Goal: Transaction & Acquisition: Purchase product/service

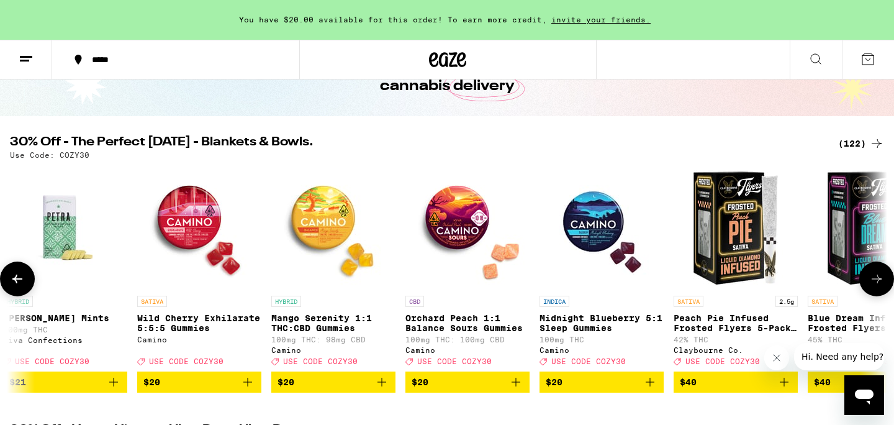
scroll to position [94, 0]
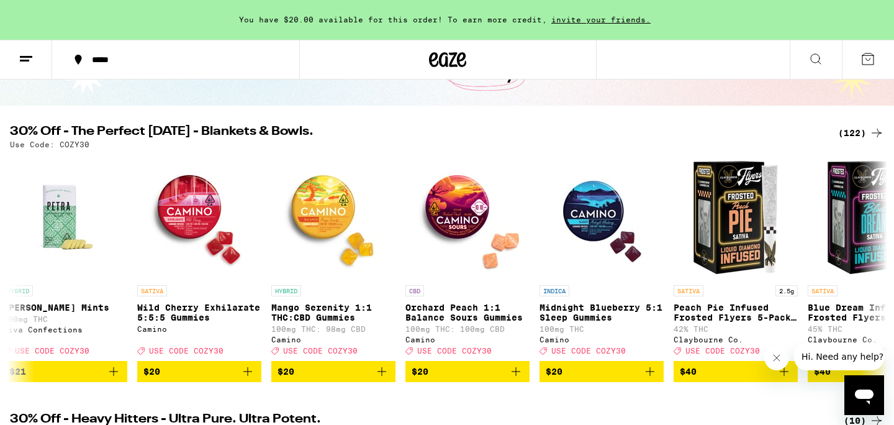
click at [852, 133] on div "(122)" at bounding box center [861, 132] width 46 height 15
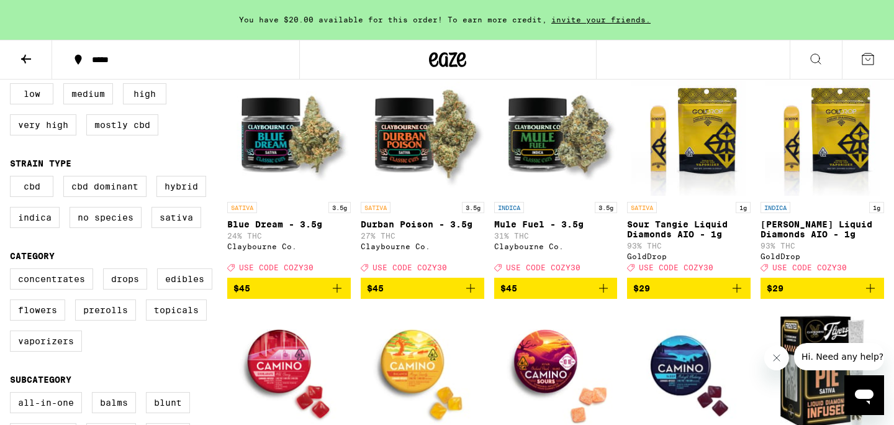
scroll to position [153, 0]
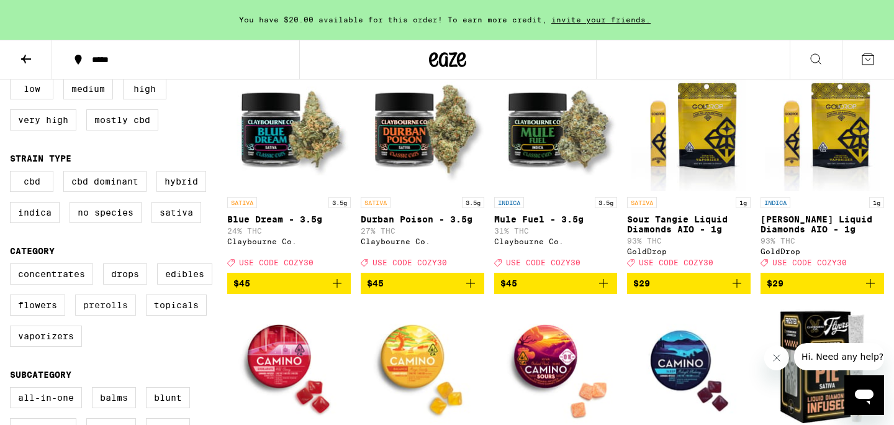
click at [123, 316] on label "Prerolls" at bounding box center [105, 304] width 61 height 21
click at [13, 266] on input "Prerolls" at bounding box center [12, 265] width 1 height 1
checkbox input "true"
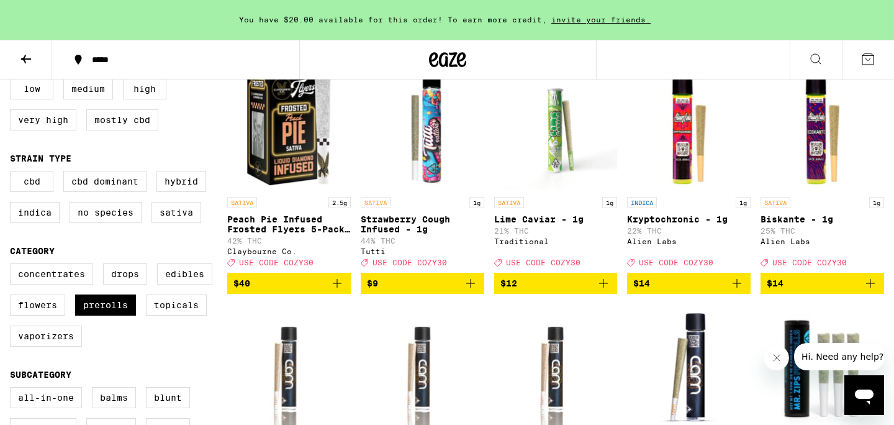
click at [219, 336] on div "Concentrates Drops Edibles Flowers Prerolls Topicals Vaporizers" at bounding box center [118, 309] width 217 height 93
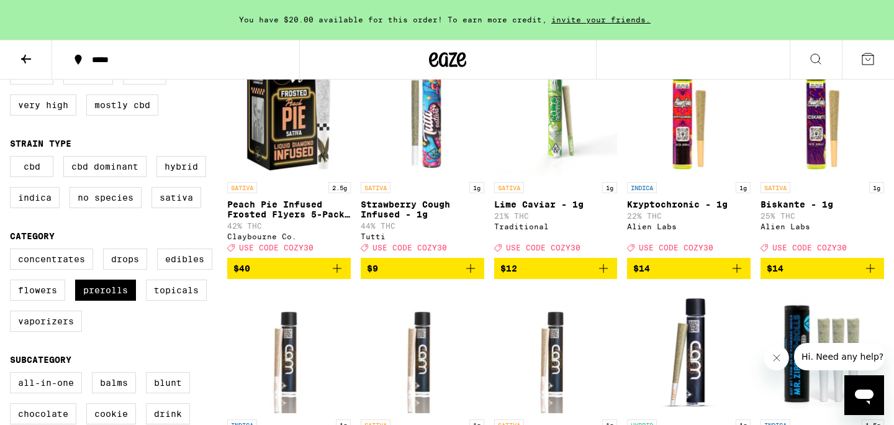
click at [221, 316] on div "Concentrates Drops Edibles Flowers Prerolls Topicals Vaporizers" at bounding box center [118, 294] width 217 height 93
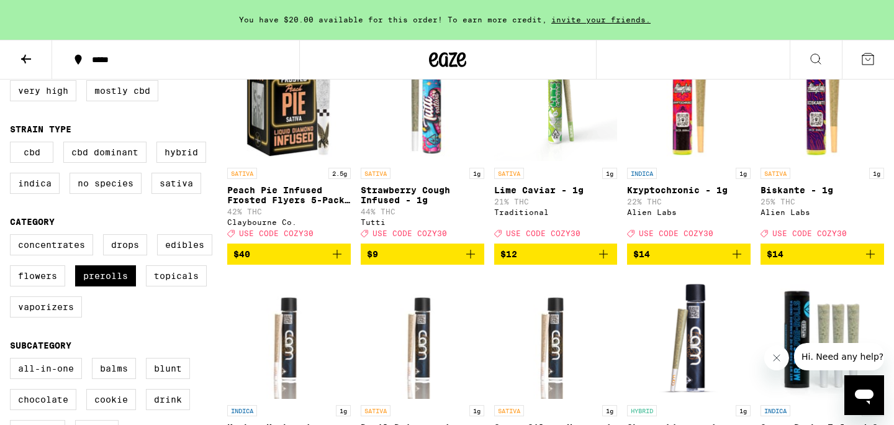
click at [221, 316] on div "Concentrates Drops Edibles Flowers Prerolls Topicals Vaporizers" at bounding box center [118, 280] width 217 height 93
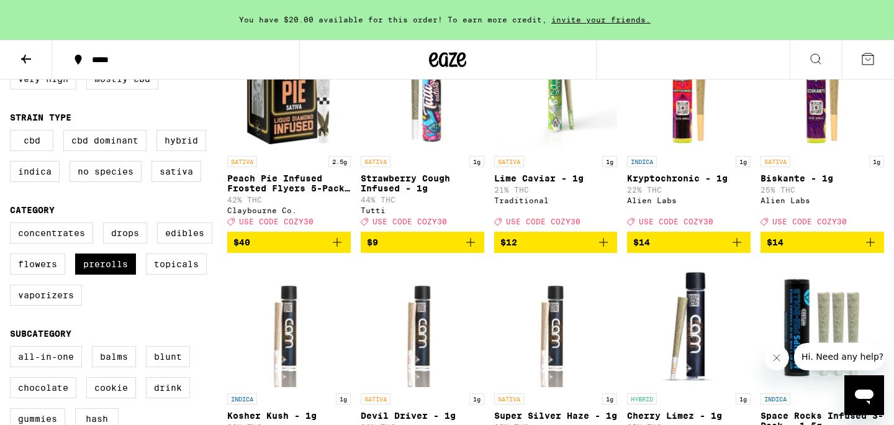
click at [221, 316] on div "Concentrates Drops Edibles Flowers Prerolls Topicals Vaporizers" at bounding box center [118, 268] width 217 height 93
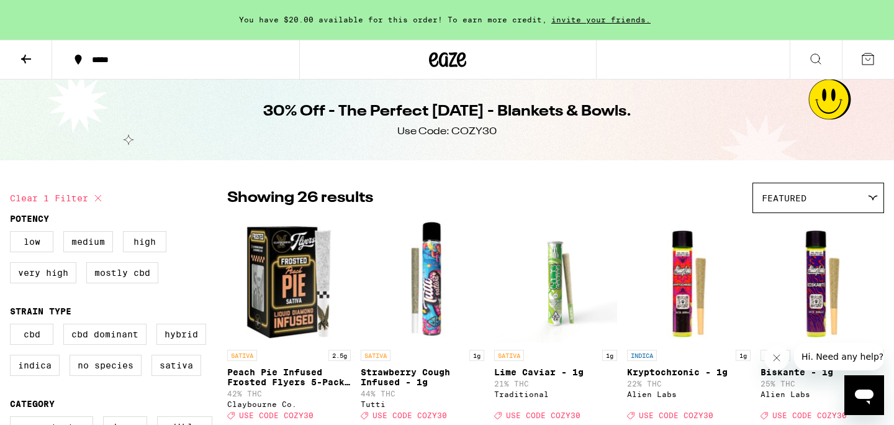
click at [129, 51] on button "*****" at bounding box center [175, 59] width 247 height 37
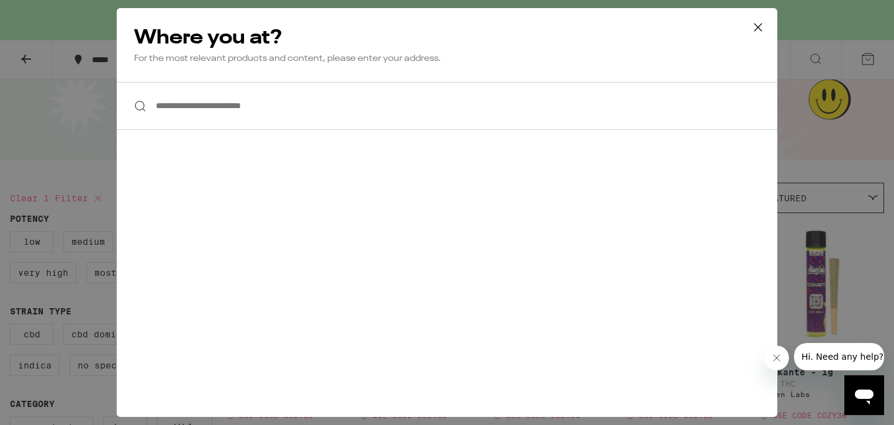
click at [217, 119] on input "**********" at bounding box center [447, 106] width 661 height 48
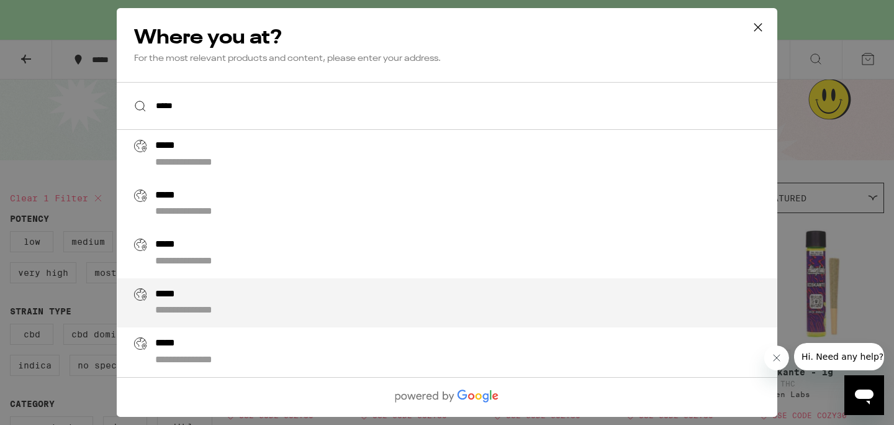
click at [273, 304] on div "**********" at bounding box center [472, 303] width 634 height 30
type input "**********"
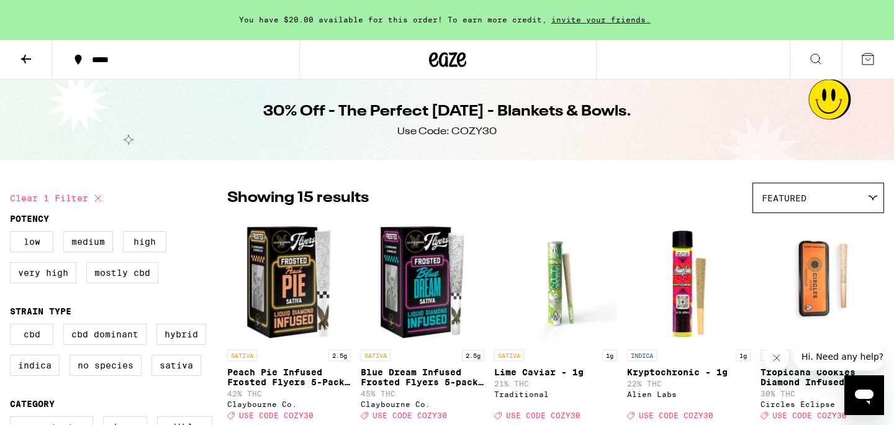
click at [33, 66] on button at bounding box center [26, 59] width 52 height 39
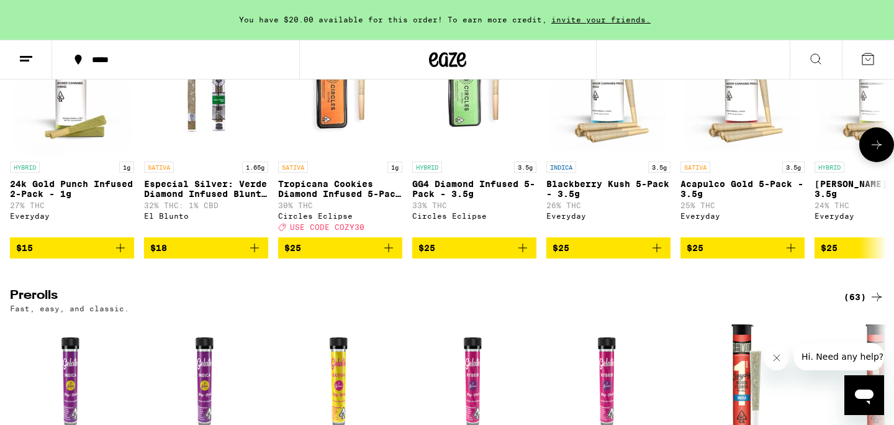
scroll to position [3400, 0]
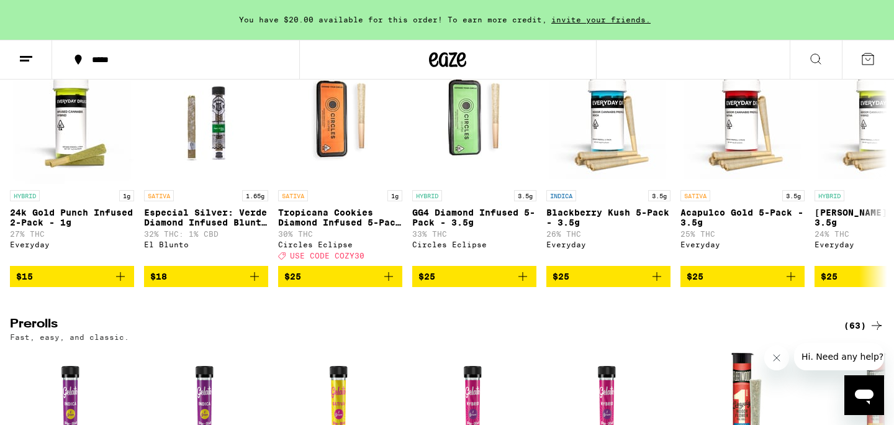
click at [863, 45] on div "(70)" at bounding box center [864, 37] width 40 height 15
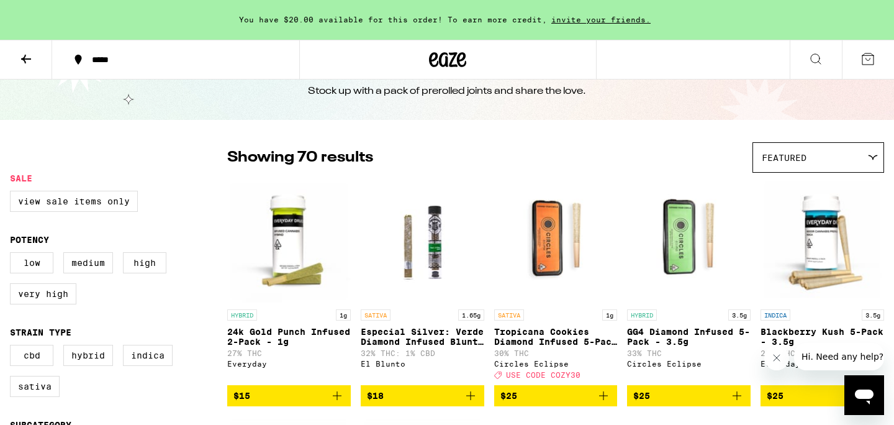
scroll to position [57, 0]
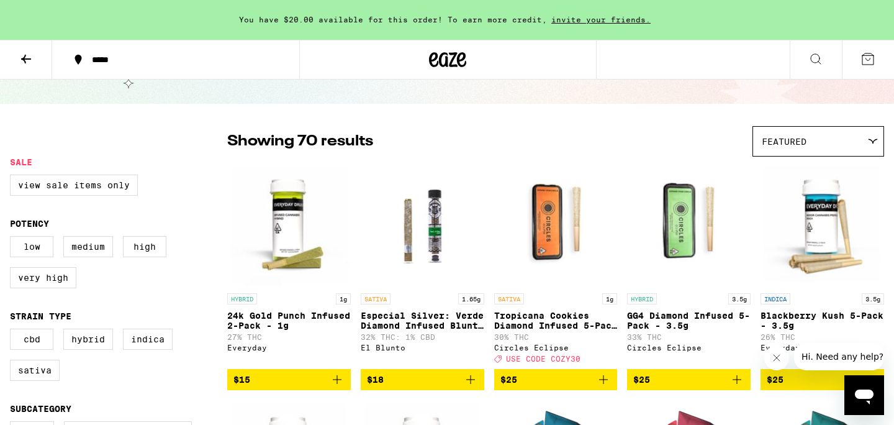
click at [201, 261] on div "Low Medium High Very High" at bounding box center [118, 267] width 217 height 62
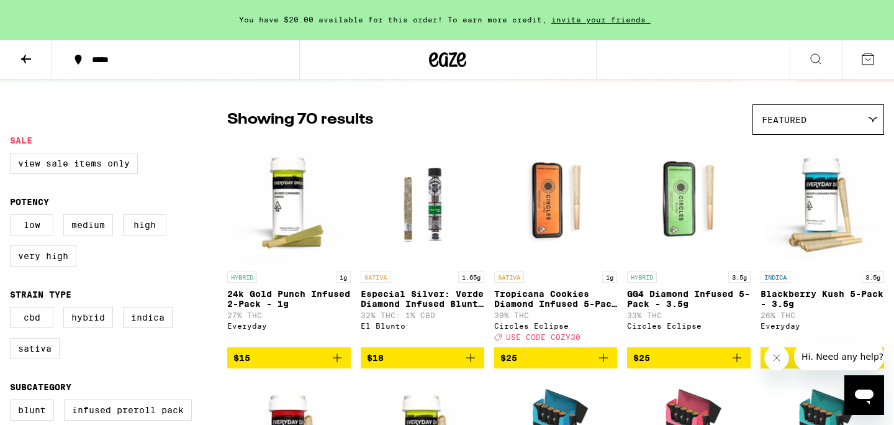
click at [201, 261] on div "Low Medium High Very High" at bounding box center [118, 245] width 217 height 62
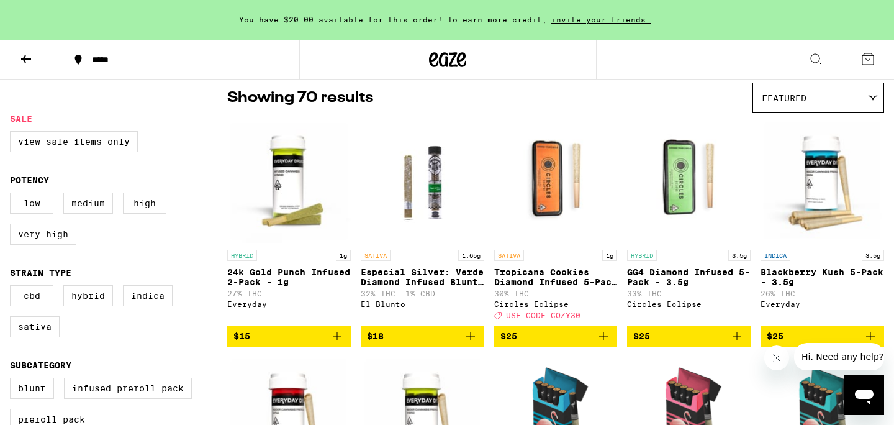
click at [201, 261] on form "Sale View Sale Items Only Potency Low Medium High Very High Strain Type CBD Hyb…" at bounding box center [118, 401] width 217 height 574
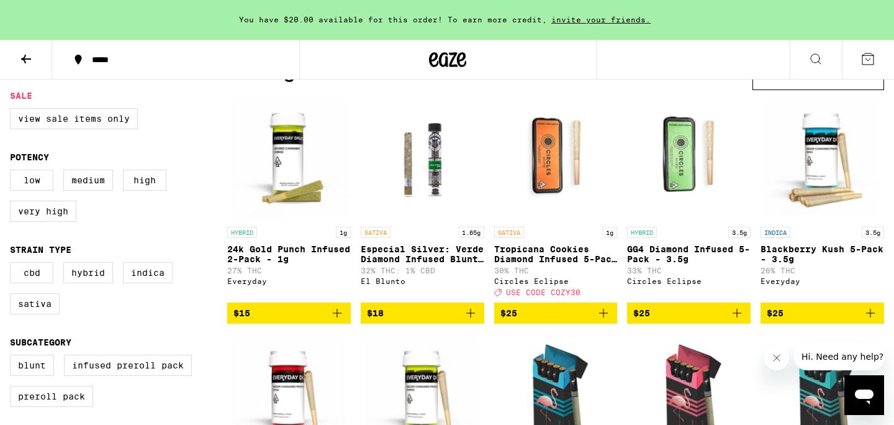
scroll to position [127, 0]
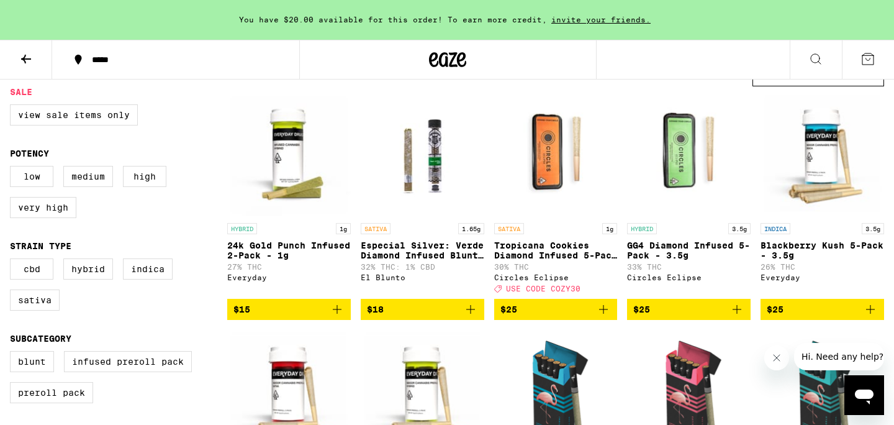
click at [201, 261] on fieldset "Strain Type CBD Hybrid Indica Sativa" at bounding box center [118, 280] width 217 height 79
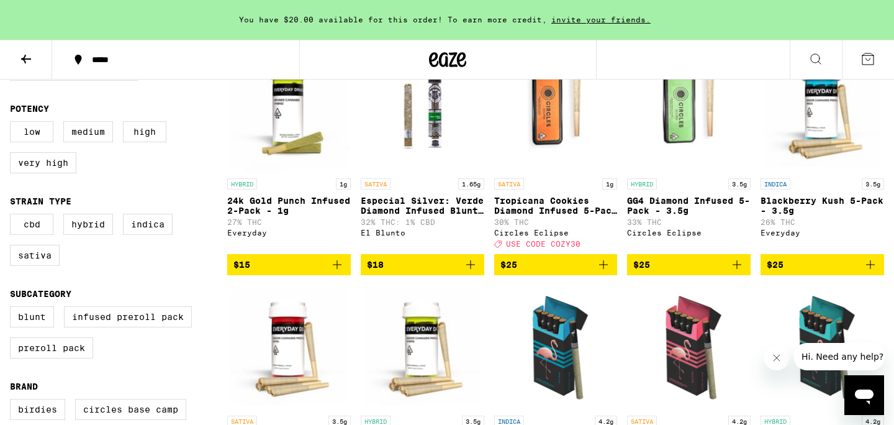
scroll to position [173, 0]
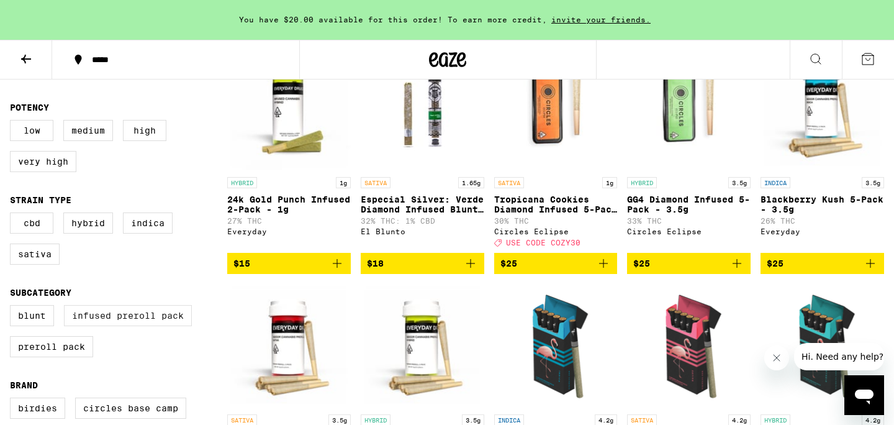
click at [176, 326] on label "Infused Preroll Pack" at bounding box center [128, 315] width 128 height 21
click at [13, 307] on input "Infused Preroll Pack" at bounding box center [12, 307] width 1 height 1
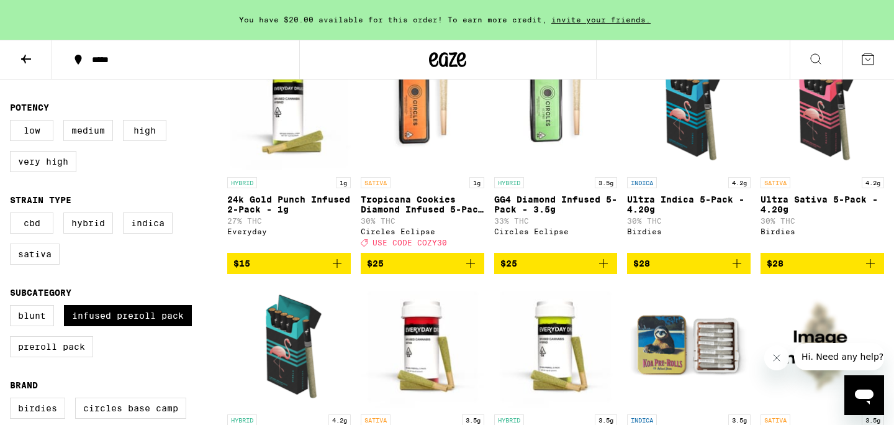
click at [199, 253] on div "CBD Hybrid Indica Sativa" at bounding box center [118, 243] width 217 height 62
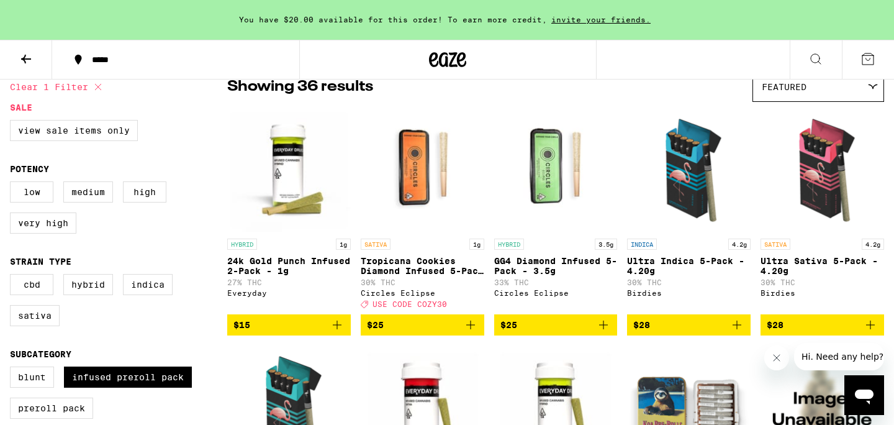
scroll to position [130, 0]
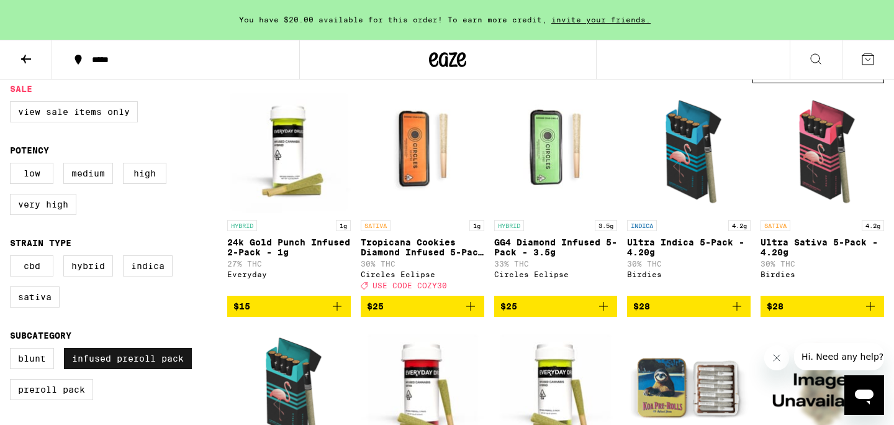
click at [168, 369] on label "Infused Preroll Pack" at bounding box center [128, 358] width 128 height 21
click at [13, 350] on input "Infused Preroll Pack" at bounding box center [12, 350] width 1 height 1
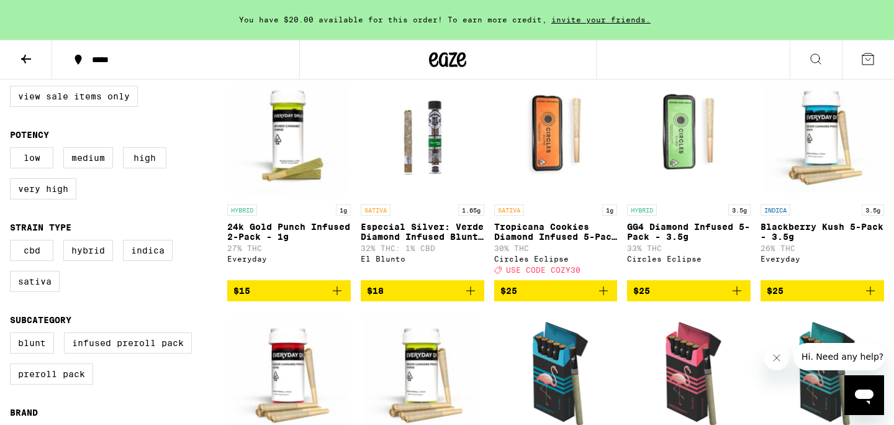
scroll to position [153, 0]
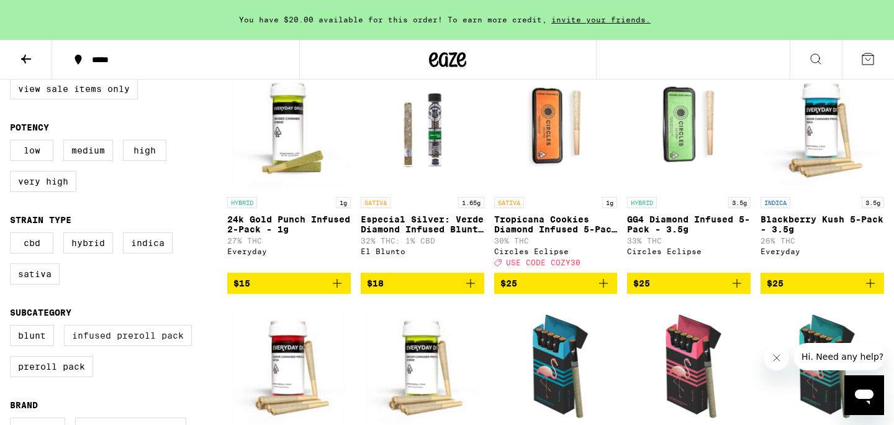
click at [166, 342] on label "Infused Preroll Pack" at bounding box center [128, 335] width 128 height 21
click at [13, 327] on input "Infused Preroll Pack" at bounding box center [12, 327] width 1 height 1
checkbox input "true"
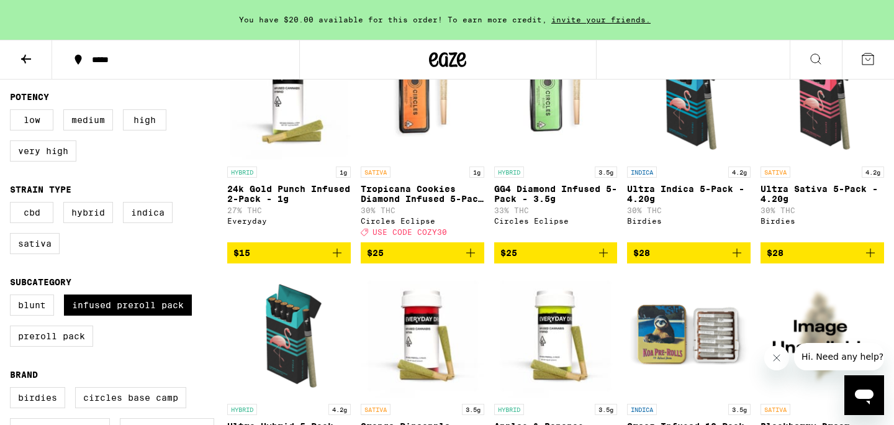
click at [204, 247] on div "CBD Hybrid Indica Sativa" at bounding box center [118, 233] width 217 height 62
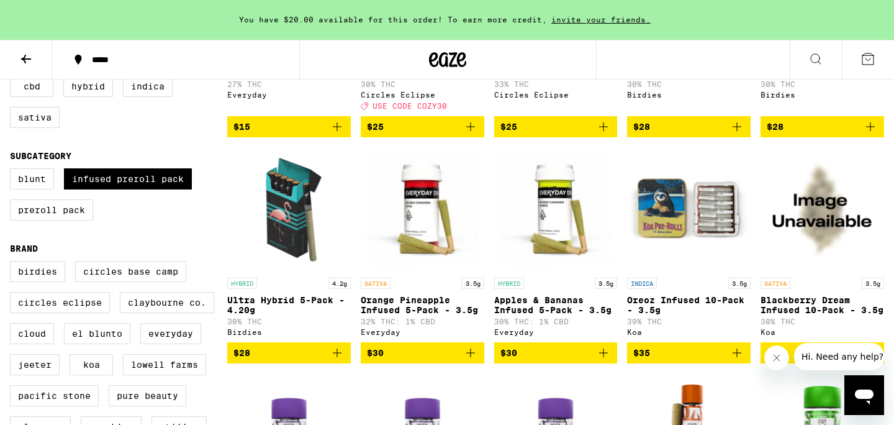
scroll to position [309, 0]
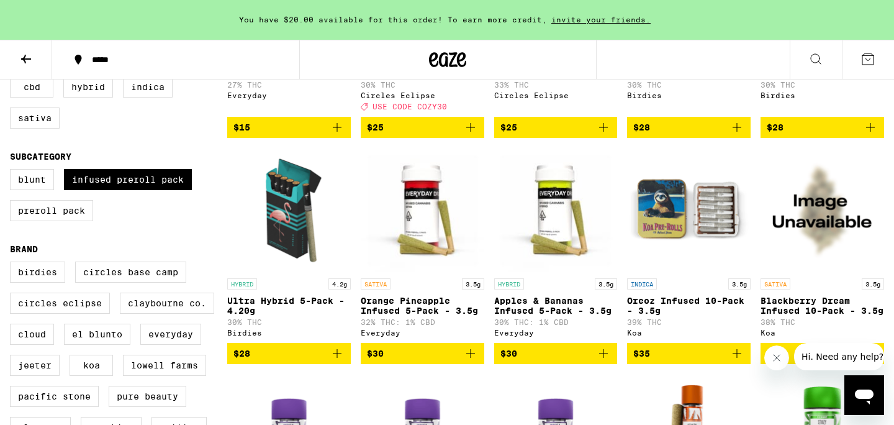
click at [473, 361] on icon "Add to bag" at bounding box center [470, 353] width 15 height 15
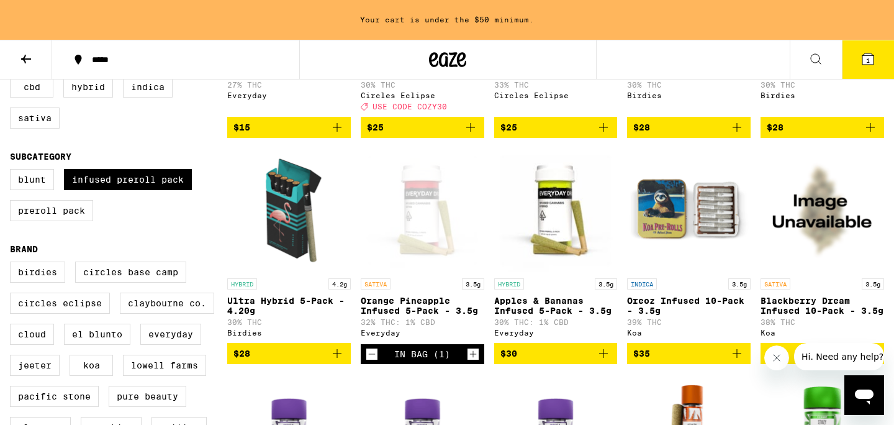
click at [605, 361] on icon "Add to bag" at bounding box center [603, 353] width 15 height 15
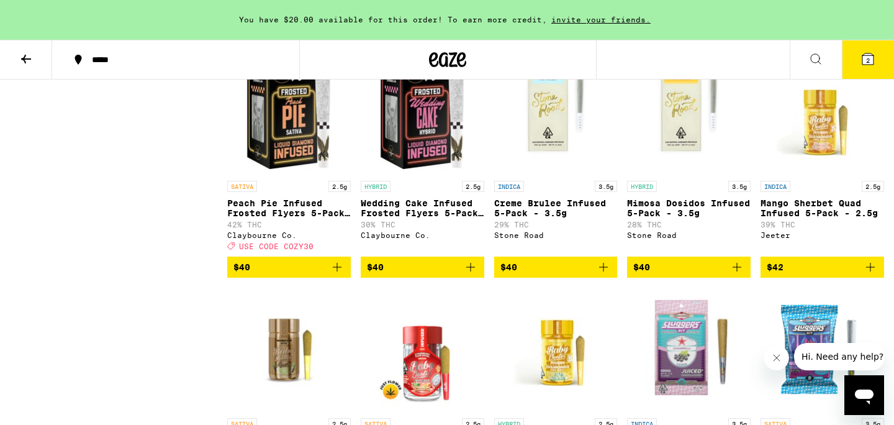
scroll to position [1320, 0]
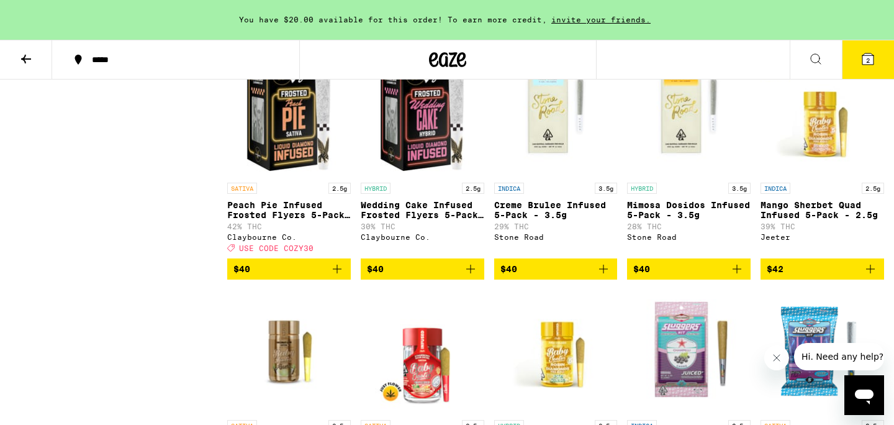
click at [365, 214] on link "HYBRID 2.5g Wedding Cake Infused Frosted Flyers 5-Pack - 2.5g 30% THC Claybourn…" at bounding box center [423, 155] width 124 height 206
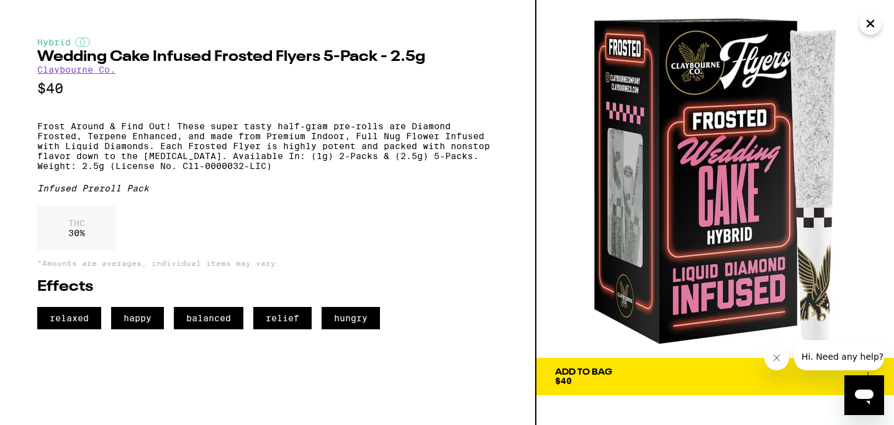
click at [871, 23] on icon "Close" at bounding box center [871, 23] width 6 height 6
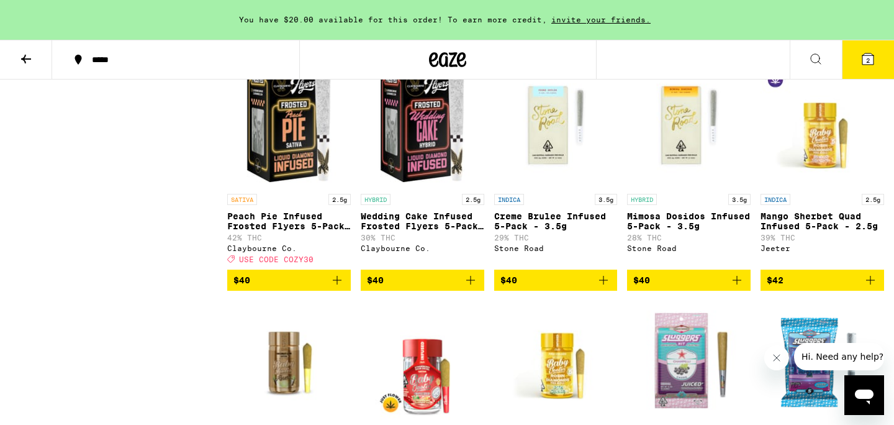
scroll to position [1307, 0]
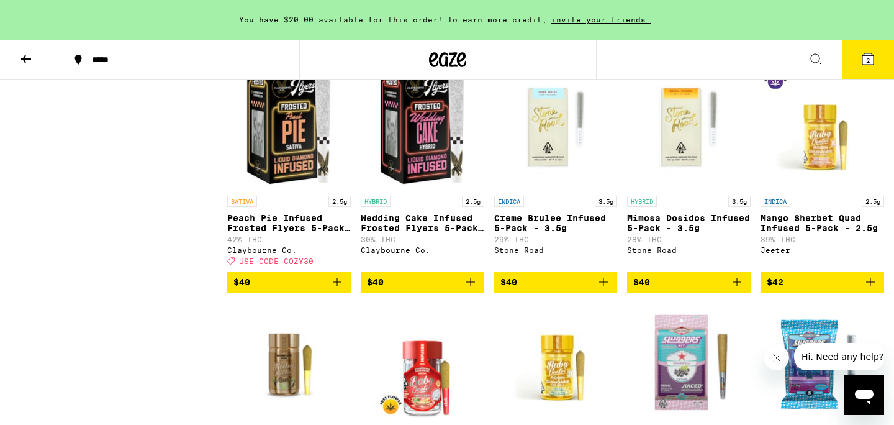
click at [279, 175] on img "Open page for Peach Pie Infused Frosted Flyers 5-Pack - 2.5g from Claybourne Co." at bounding box center [289, 127] width 124 height 124
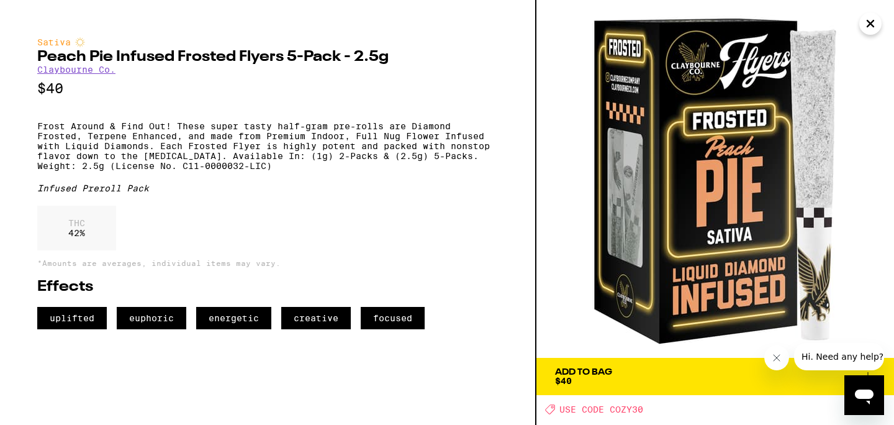
click at [878, 22] on icon "Close" at bounding box center [870, 23] width 15 height 19
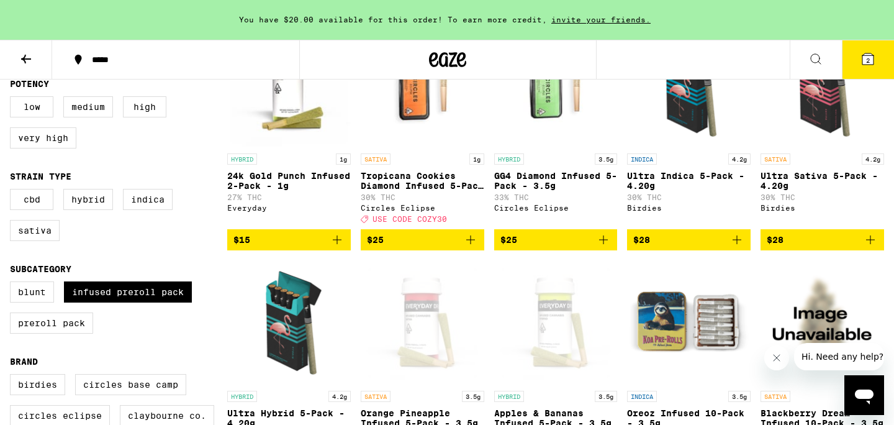
scroll to position [204, 0]
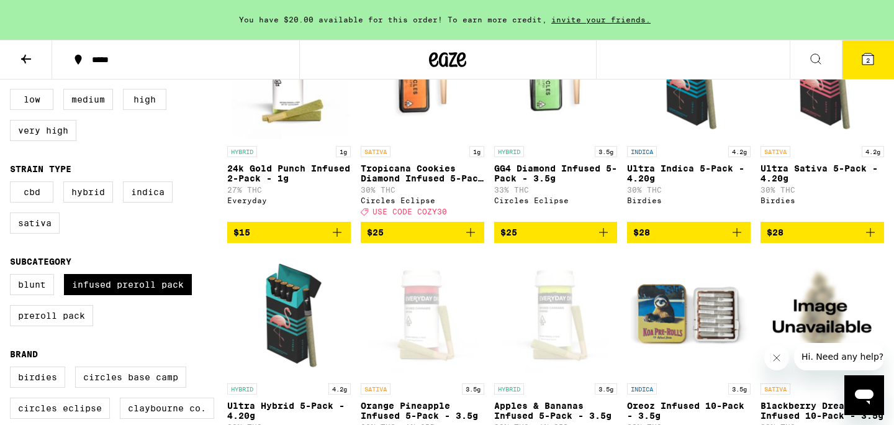
click at [340, 240] on icon "Add to bag" at bounding box center [337, 232] width 15 height 15
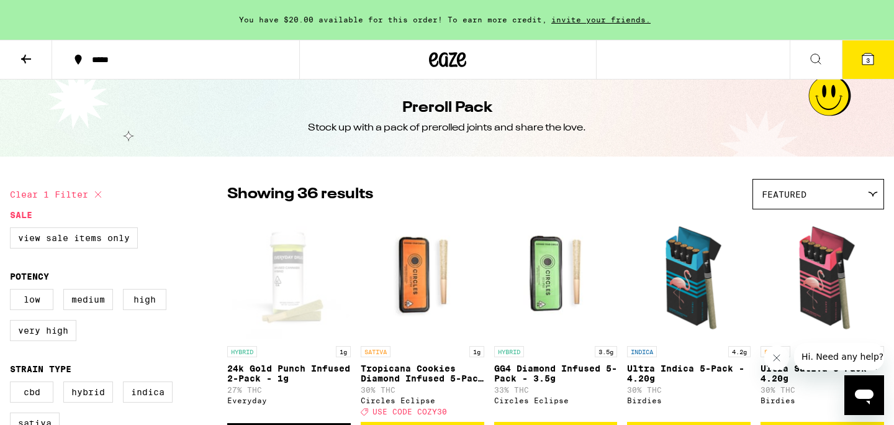
scroll to position [0, 0]
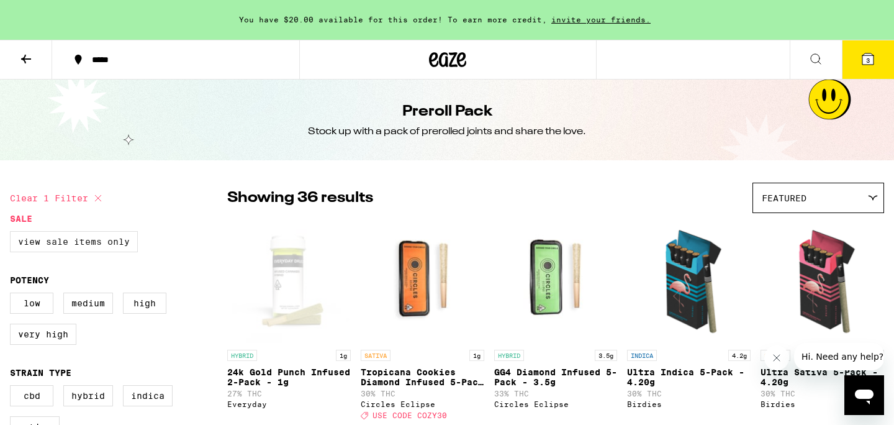
click at [128, 241] on label "View Sale Items Only" at bounding box center [74, 241] width 128 height 21
click at [13, 234] on input "View Sale Items Only" at bounding box center [12, 233] width 1 height 1
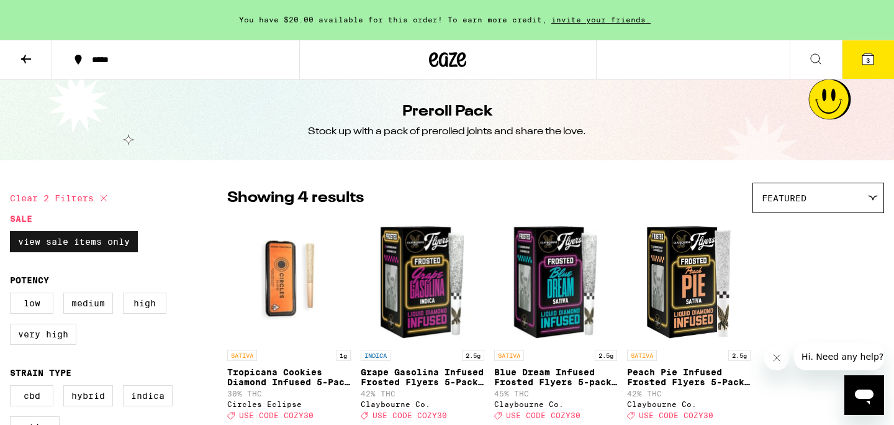
click at [128, 241] on label "View Sale Items Only" at bounding box center [74, 241] width 128 height 21
click at [13, 234] on input "View Sale Items Only" at bounding box center [12, 233] width 1 height 1
checkbox input "false"
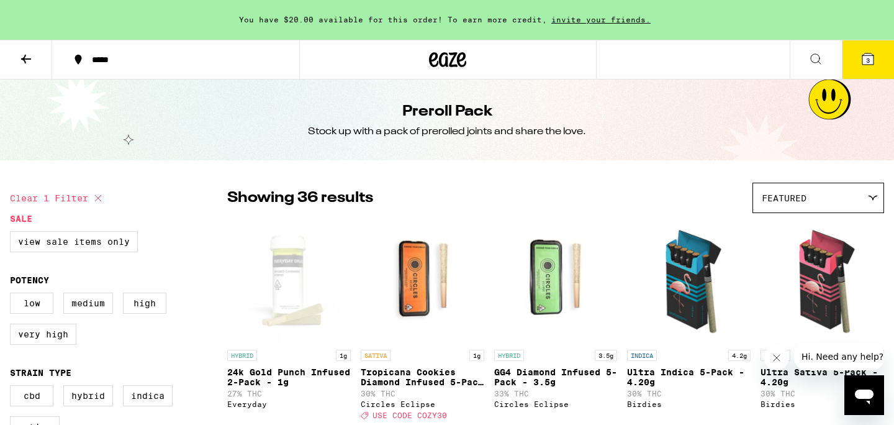
click at [181, 203] on div "Clear 1 filter" at bounding box center [118, 198] width 217 height 31
click at [873, 59] on icon at bounding box center [868, 58] width 11 height 11
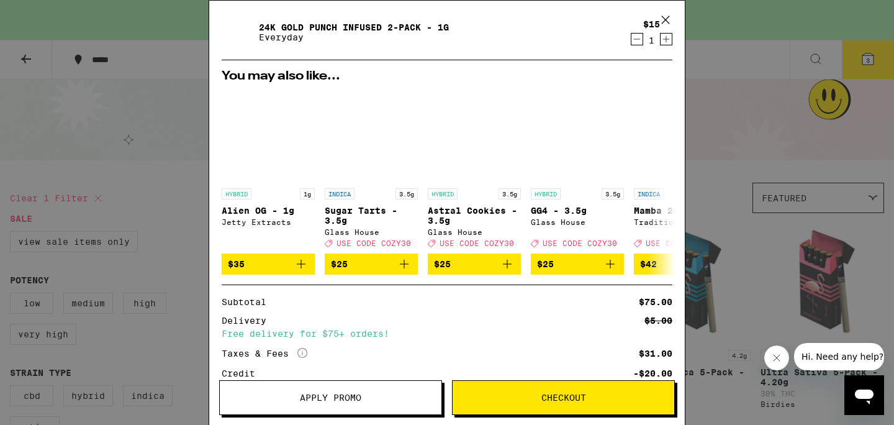
scroll to position [257, 0]
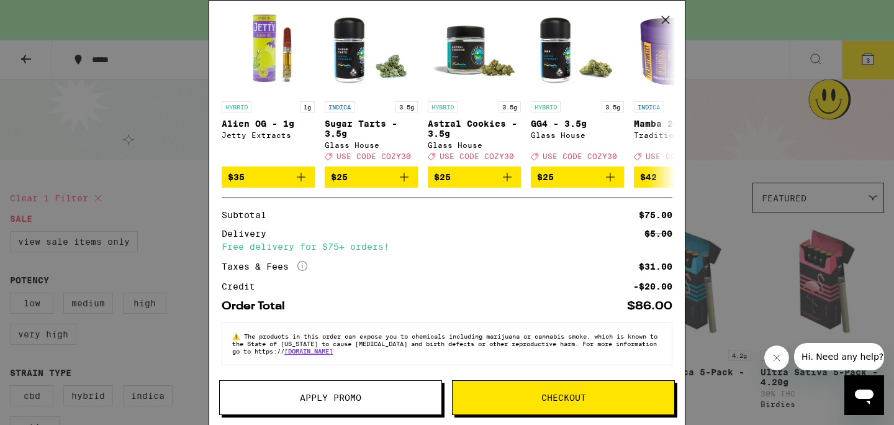
click at [304, 402] on span "Apply Promo" at bounding box center [330, 397] width 61 height 9
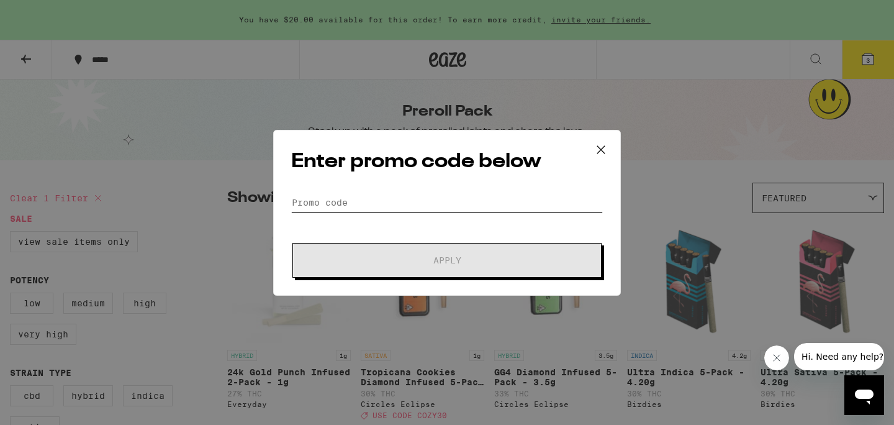
click at [357, 200] on input "Promo Code" at bounding box center [447, 202] width 312 height 19
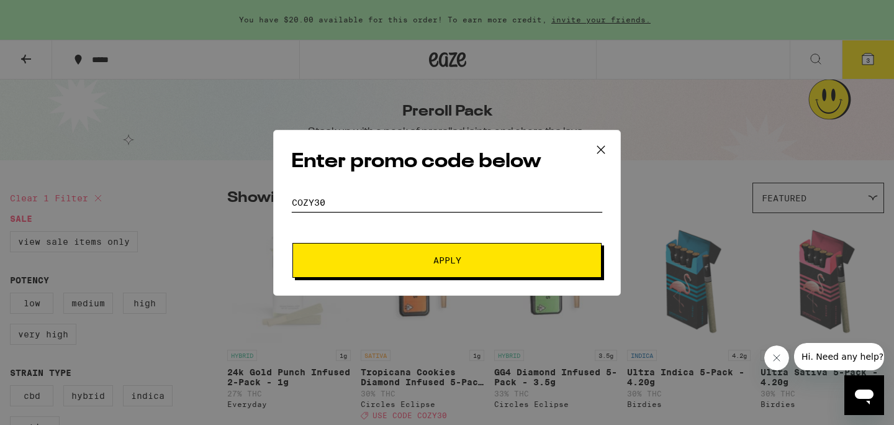
type input "cozy30"
click at [293, 243] on button "Apply" at bounding box center [447, 260] width 309 height 35
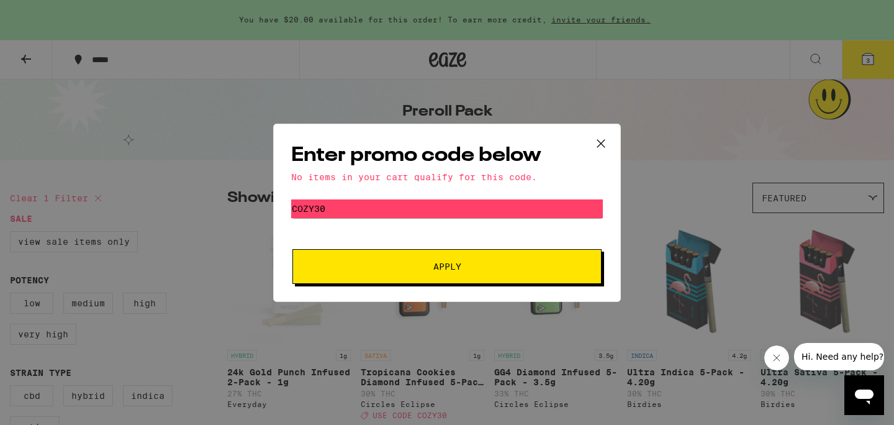
click at [604, 140] on icon at bounding box center [601, 143] width 19 height 19
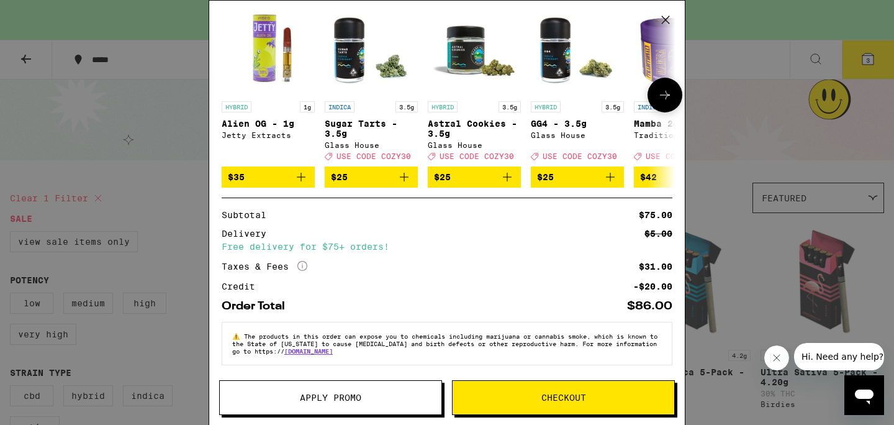
scroll to position [257, 0]
click at [676, 309] on div "Your Cart You have $20.00 available for this order! To earn more credit, invite…" at bounding box center [447, 194] width 476 height 387
click at [681, 293] on div "Your Cart You have $20.00 available for this order! To earn more credit, invite…" at bounding box center [447, 194] width 476 height 387
click at [680, 276] on div "Your Cart You have $20.00 available for this order! To earn more credit, invite…" at bounding box center [447, 194] width 476 height 387
click at [307, 261] on icon at bounding box center [303, 266] width 10 height 10
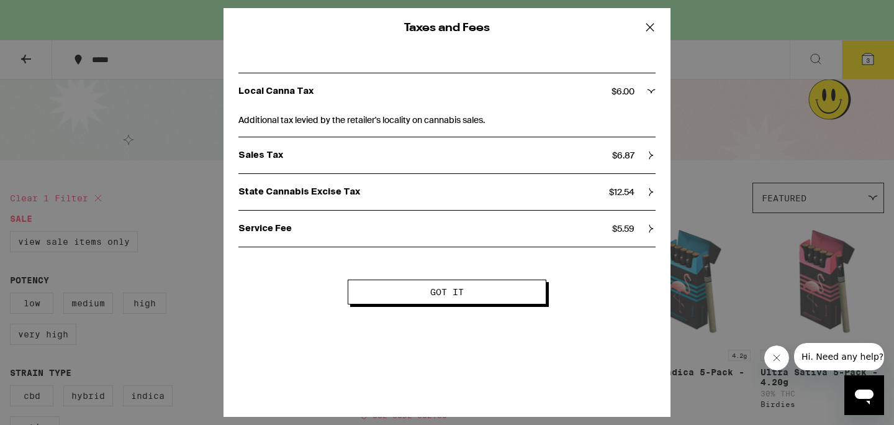
click at [650, 23] on icon at bounding box center [650, 27] width 19 height 19
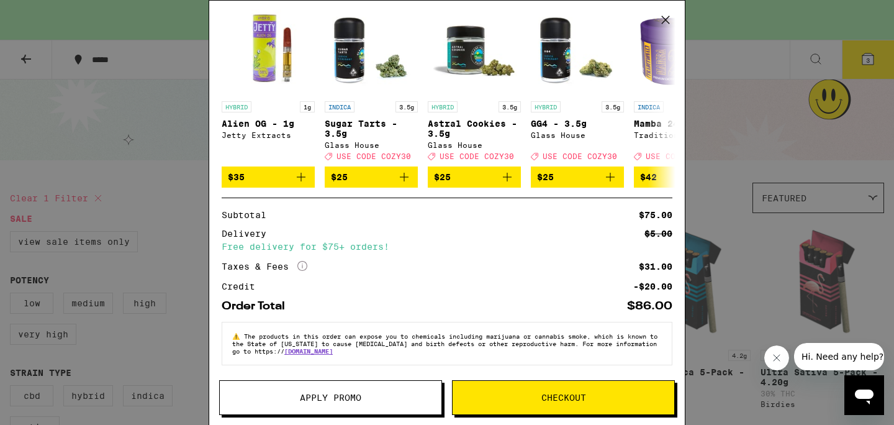
click at [653, 313] on div "Your Cart You have $20.00 available for this order! To earn more credit, invite…" at bounding box center [447, 194] width 476 height 387
click at [656, 311] on div "Your Cart You have $20.00 available for this order! To earn more credit, invite…" at bounding box center [447, 194] width 476 height 387
click at [561, 398] on span "Checkout" at bounding box center [564, 397] width 45 height 9
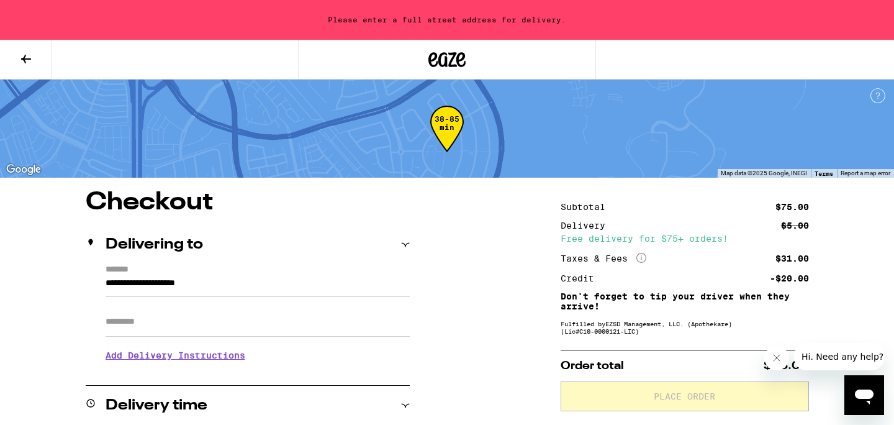
click at [269, 283] on input "**********" at bounding box center [258, 286] width 304 height 21
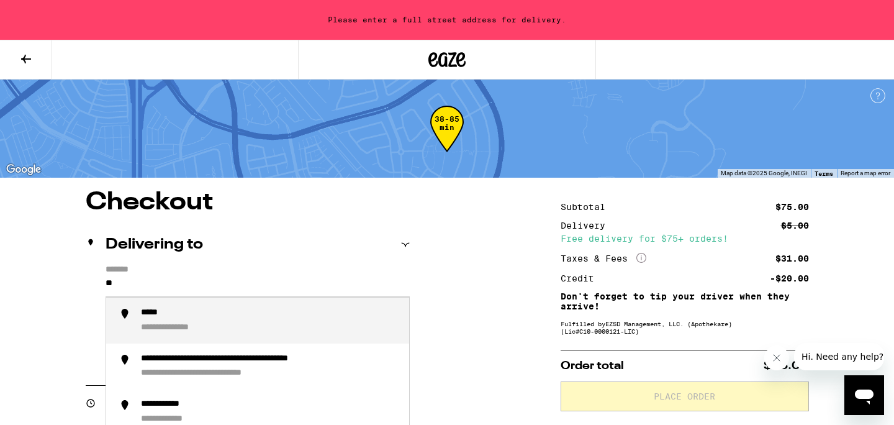
type input "*"
click at [227, 328] on div "**********" at bounding box center [270, 320] width 258 height 26
type input "**********"
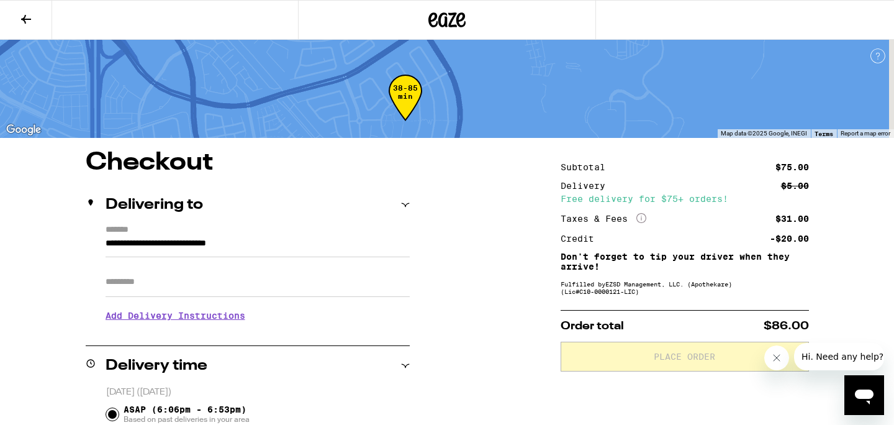
click at [188, 327] on h3 "Add Delivery Instructions" at bounding box center [258, 315] width 304 height 29
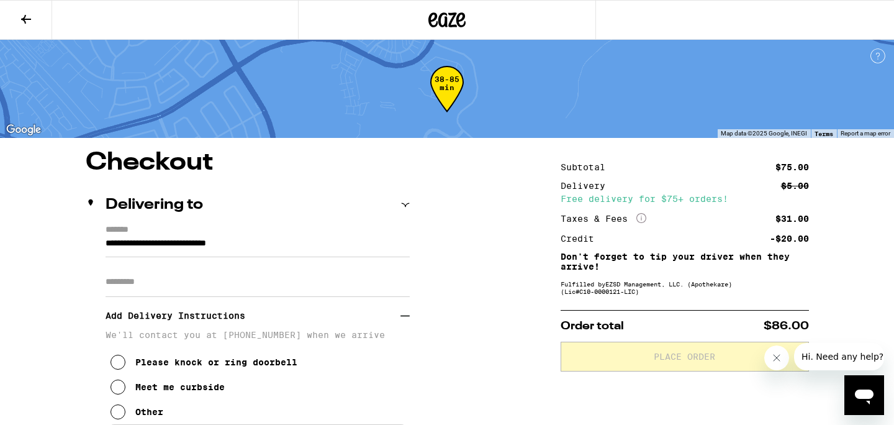
click at [150, 286] on input "Apt/Suite" at bounding box center [258, 282] width 304 height 30
type input "******"
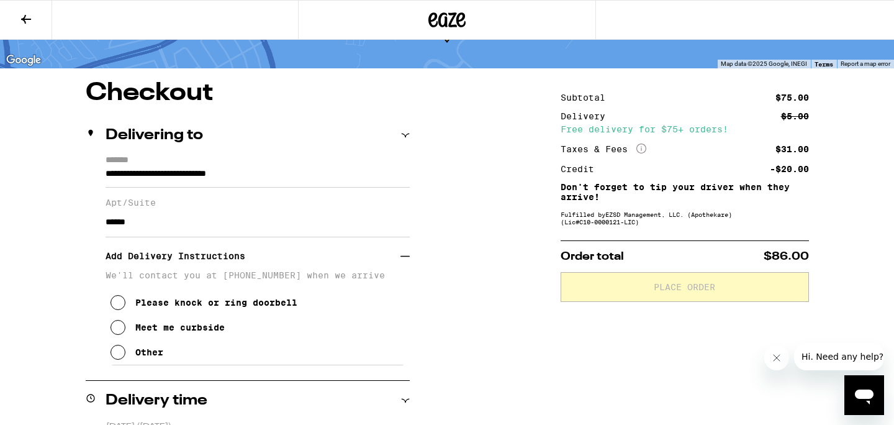
scroll to position [71, 0]
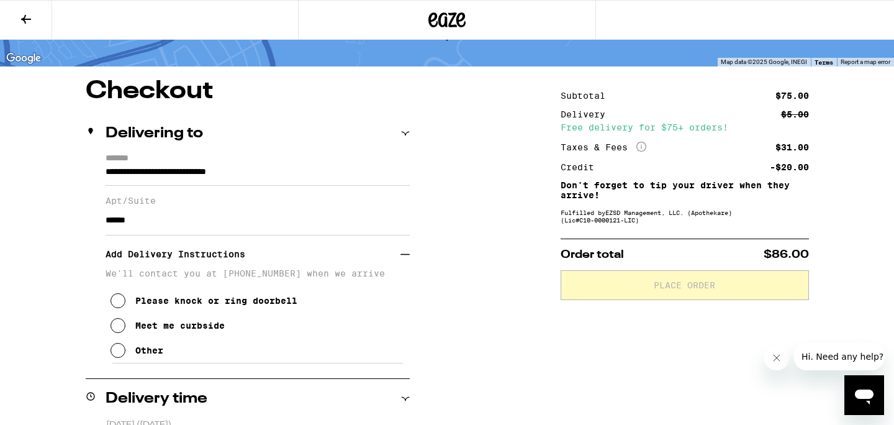
click at [176, 215] on input "******" at bounding box center [258, 221] width 304 height 30
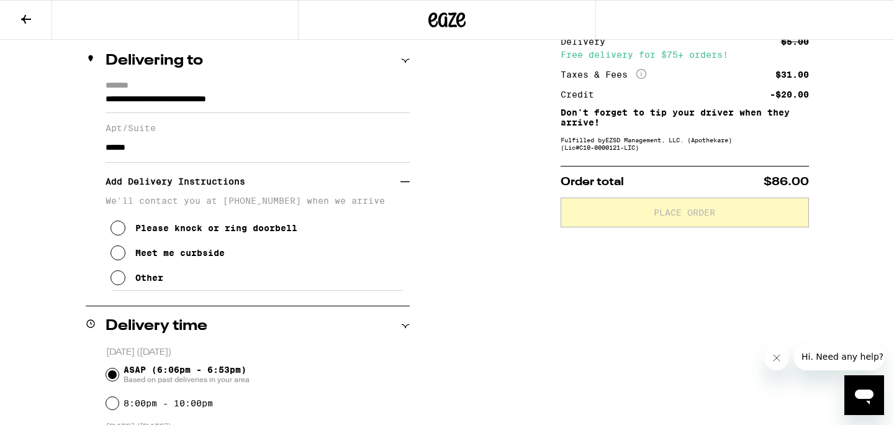
scroll to position [139, 0]
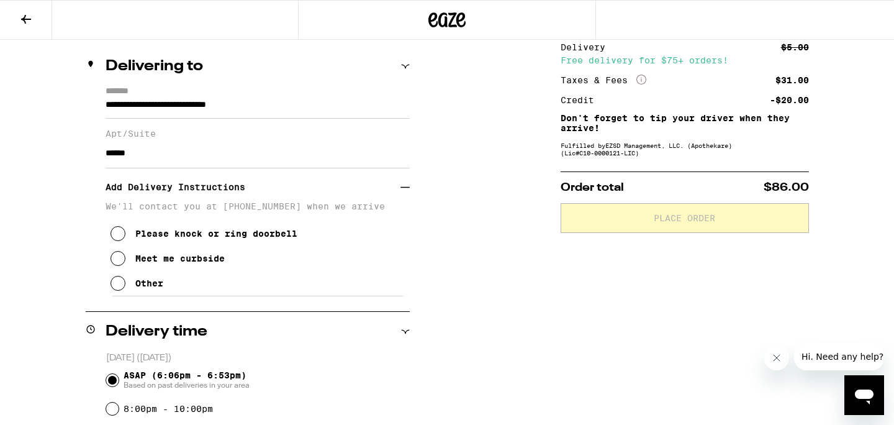
click at [117, 262] on icon at bounding box center [118, 258] width 15 height 15
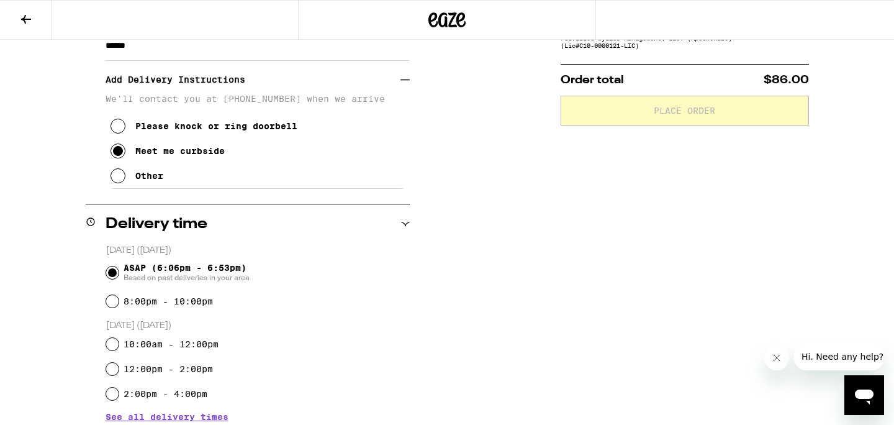
click at [47, 259] on div "**********" at bounding box center [447, 328] width 894 height 848
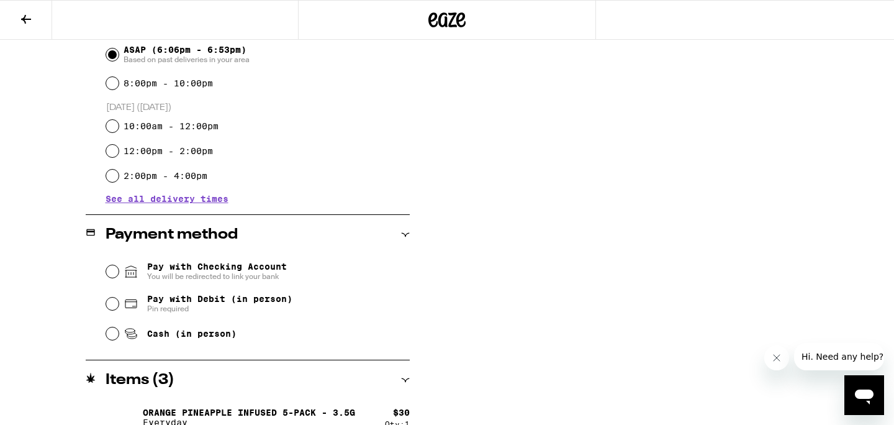
scroll to position [468, 0]
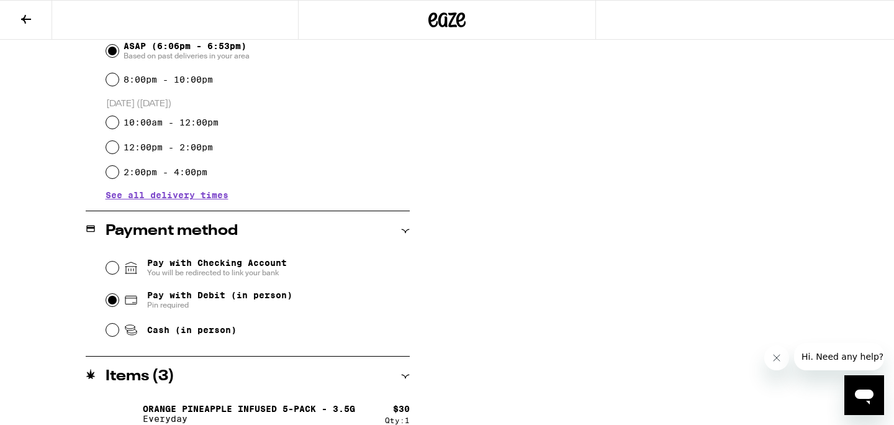
click at [117, 304] on input "Pay with Debit (in person) Pin required" at bounding box center [112, 300] width 12 height 12
radio input "true"
click at [24, 301] on div "**********" at bounding box center [447, 107] width 894 height 848
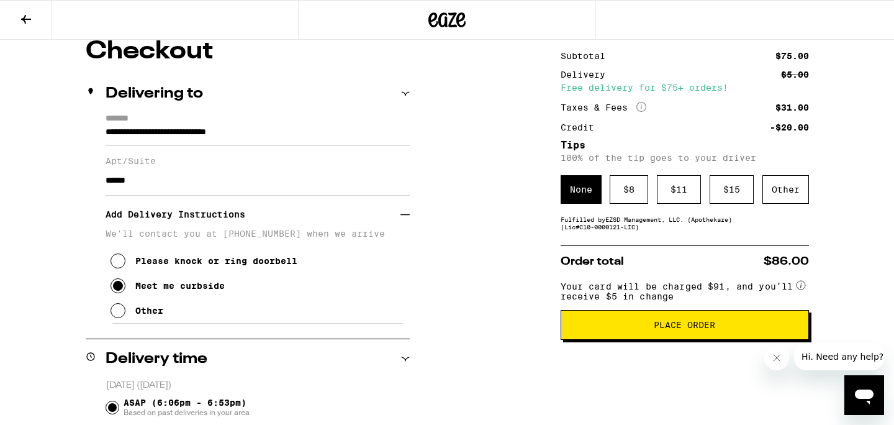
scroll to position [137, 0]
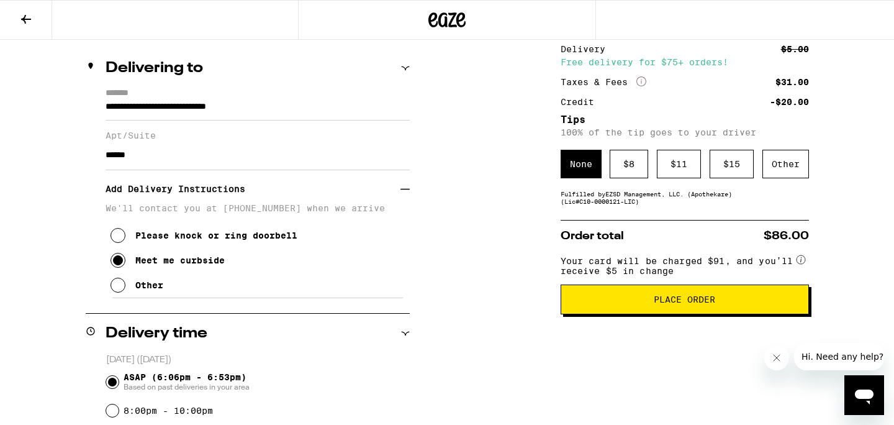
click at [670, 304] on span "Place Order" at bounding box center [684, 299] width 61 height 9
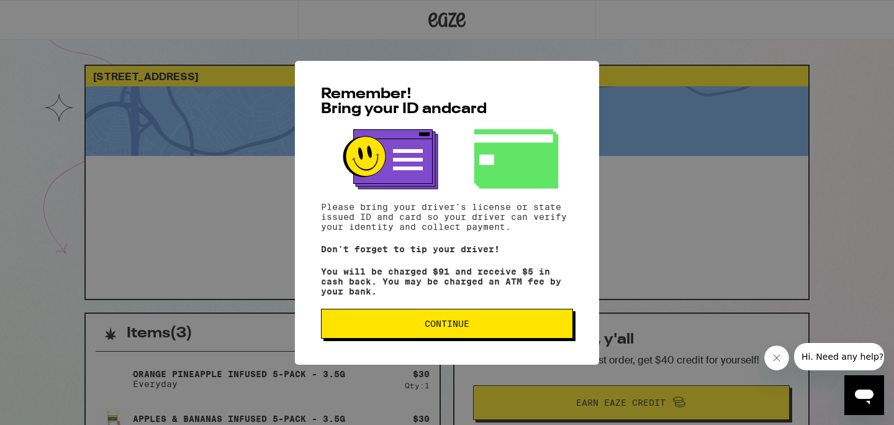
click at [413, 328] on span "Continue" at bounding box center [447, 323] width 231 height 9
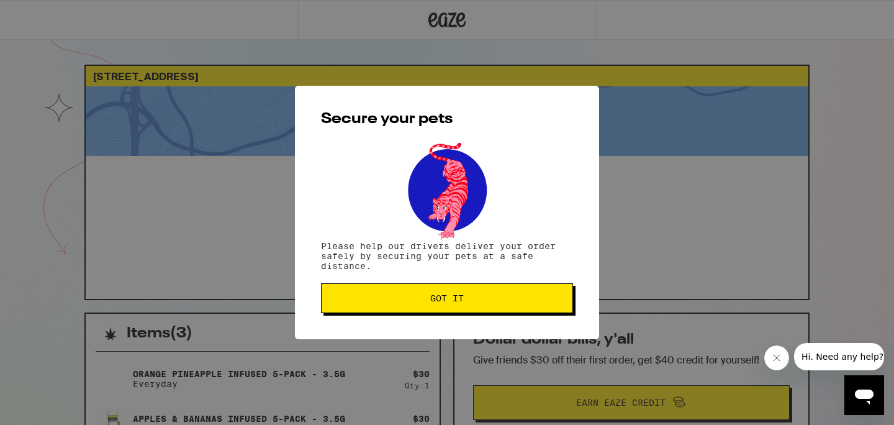
click at [378, 301] on span "Got it" at bounding box center [447, 298] width 231 height 9
